Goal: Find specific page/section: Find specific page/section

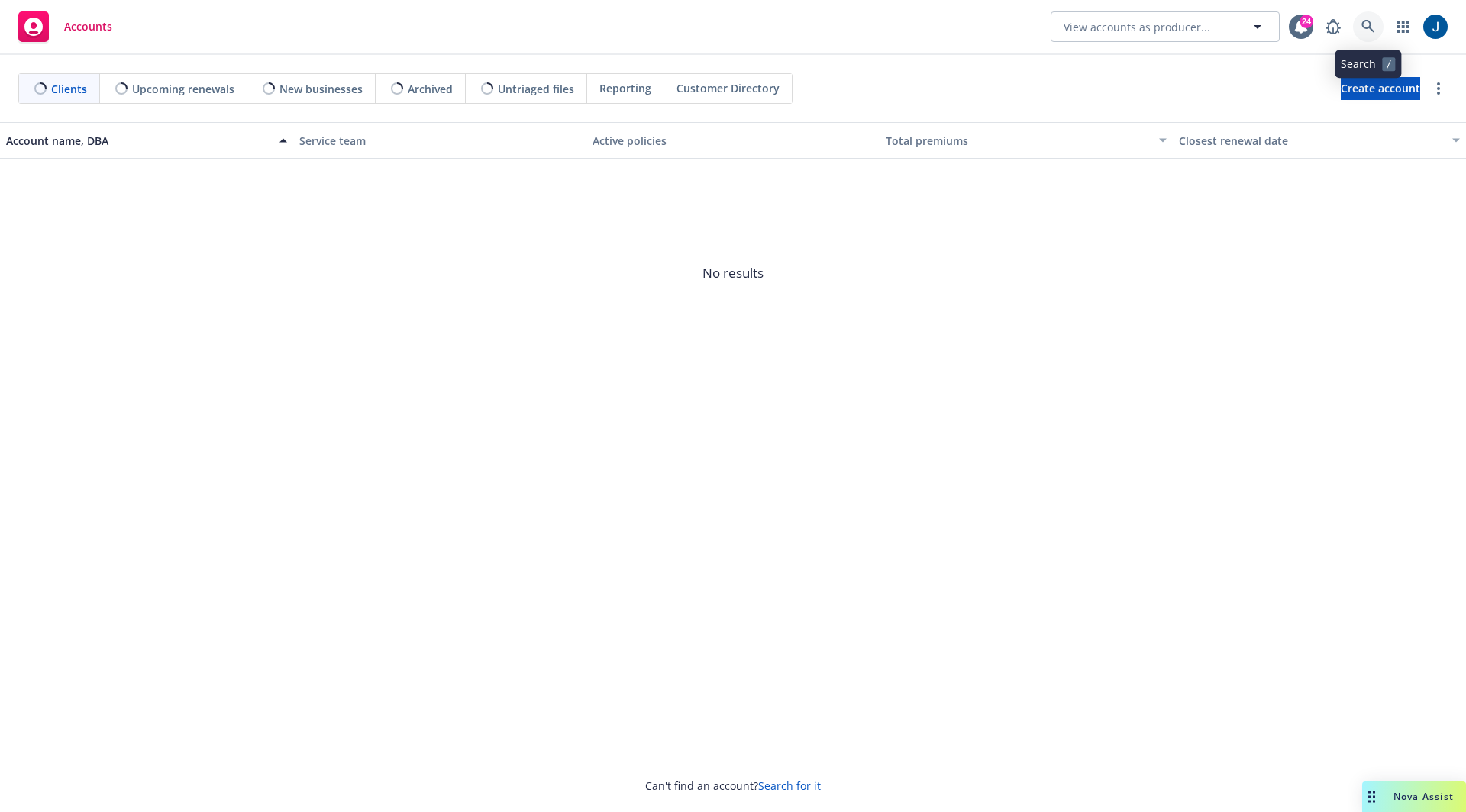
click at [1367, 23] on icon at bounding box center [1368, 27] width 14 height 14
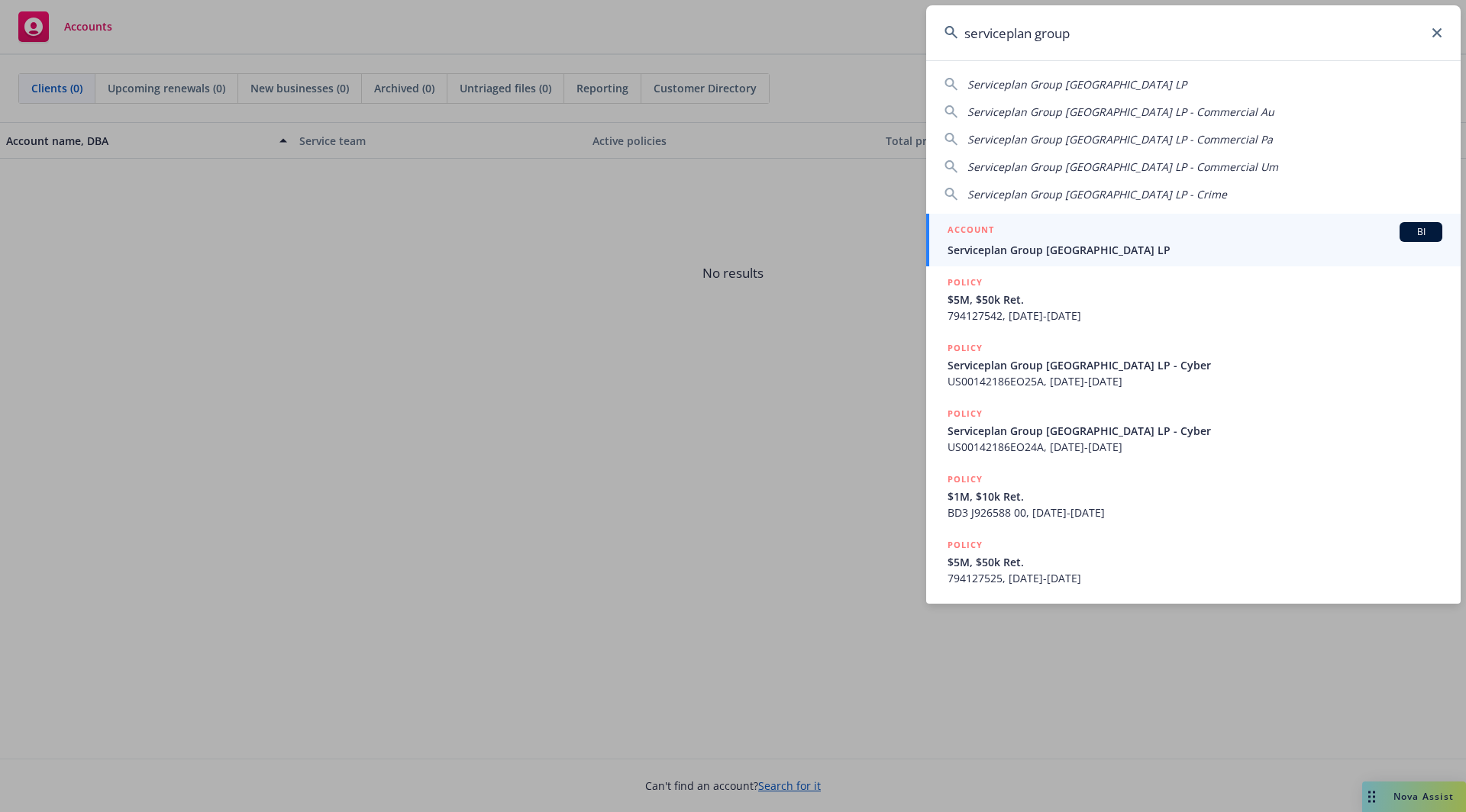
type input "serviceplan group"
click at [1044, 246] on span "Serviceplan Group [GEOGRAPHIC_DATA] LP" at bounding box center [1194, 250] width 495 height 16
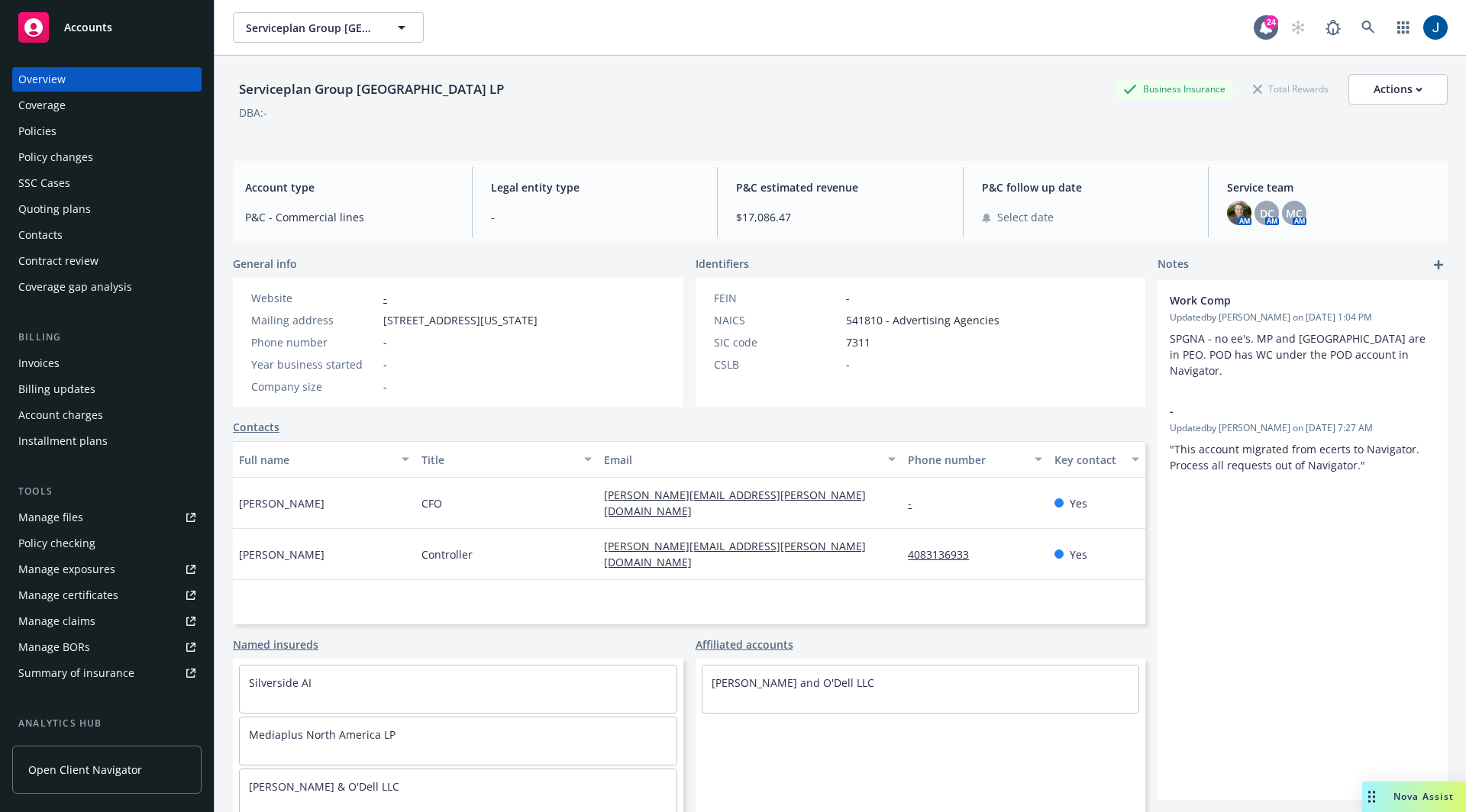
click at [45, 133] on div "Policies" at bounding box center [37, 131] width 38 height 25
